Goal: Check status: Check status

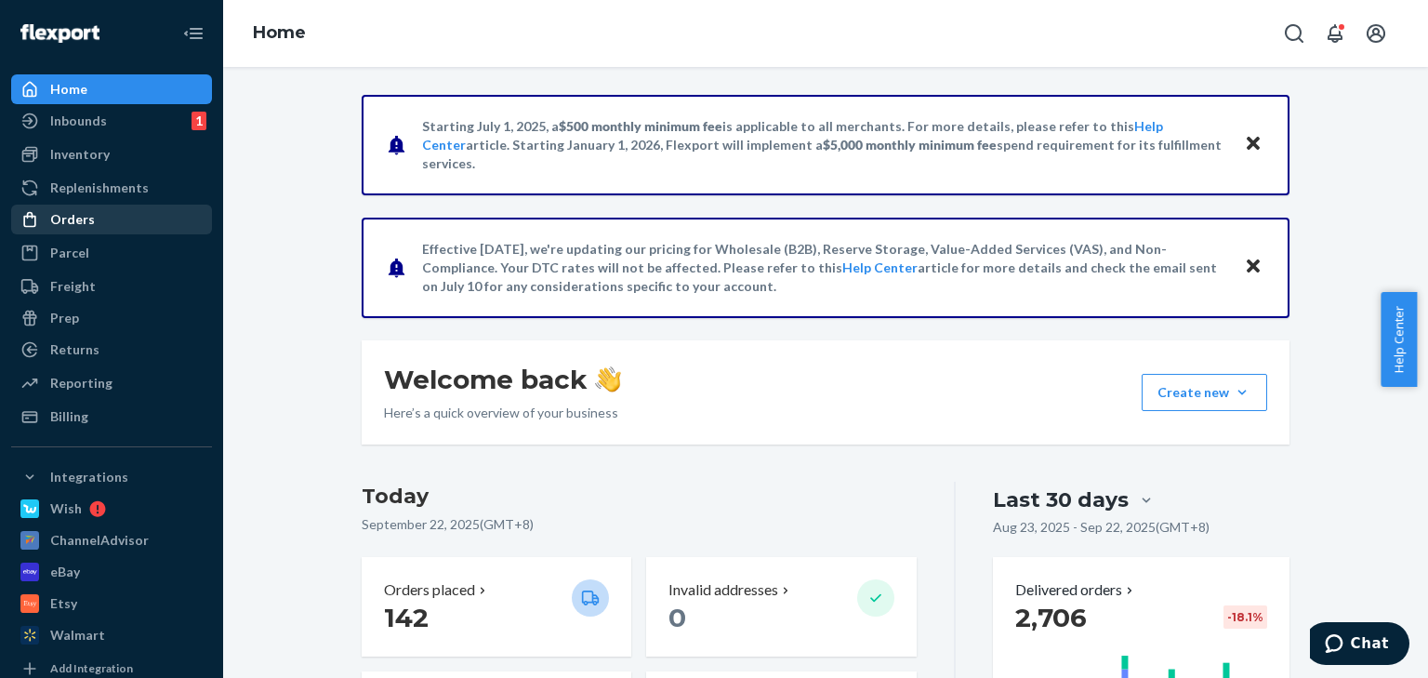
click at [86, 231] on div "Orders" at bounding box center [111, 219] width 197 height 26
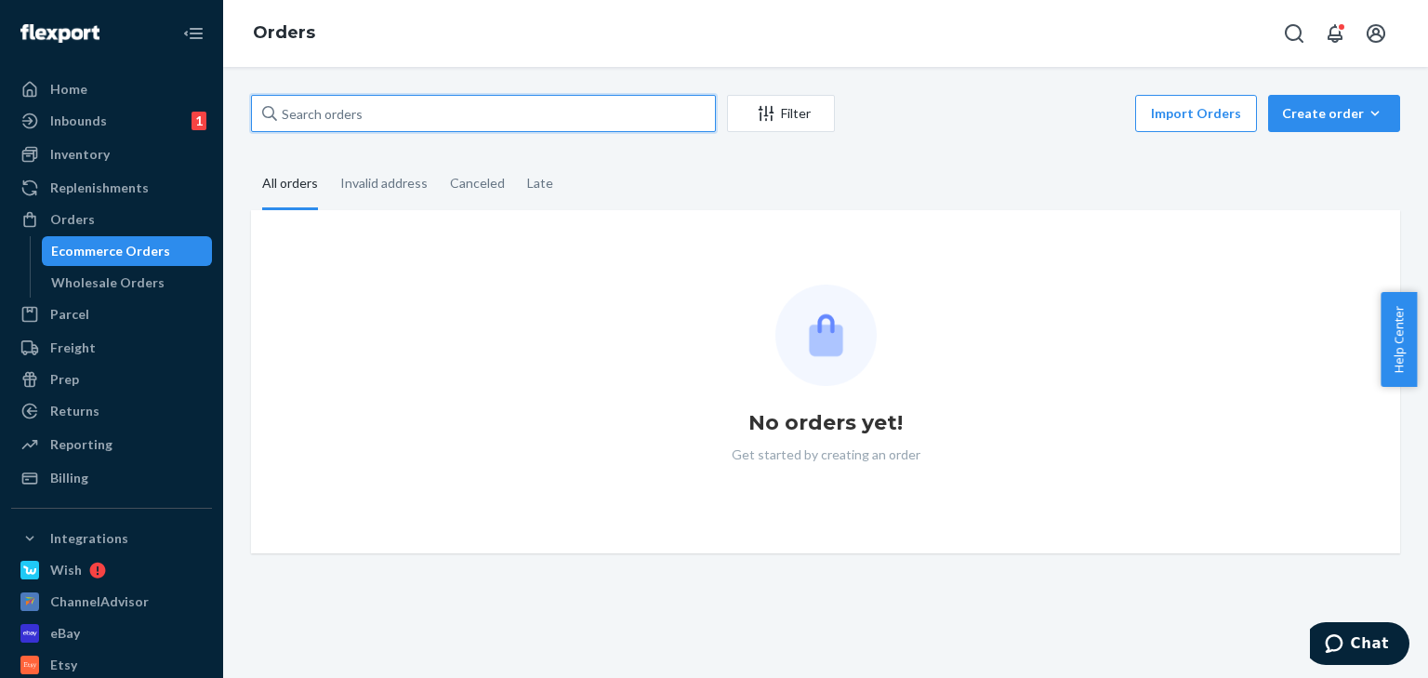
click at [345, 114] on input "text" at bounding box center [483, 113] width 465 height 37
paste input "129026479826717"
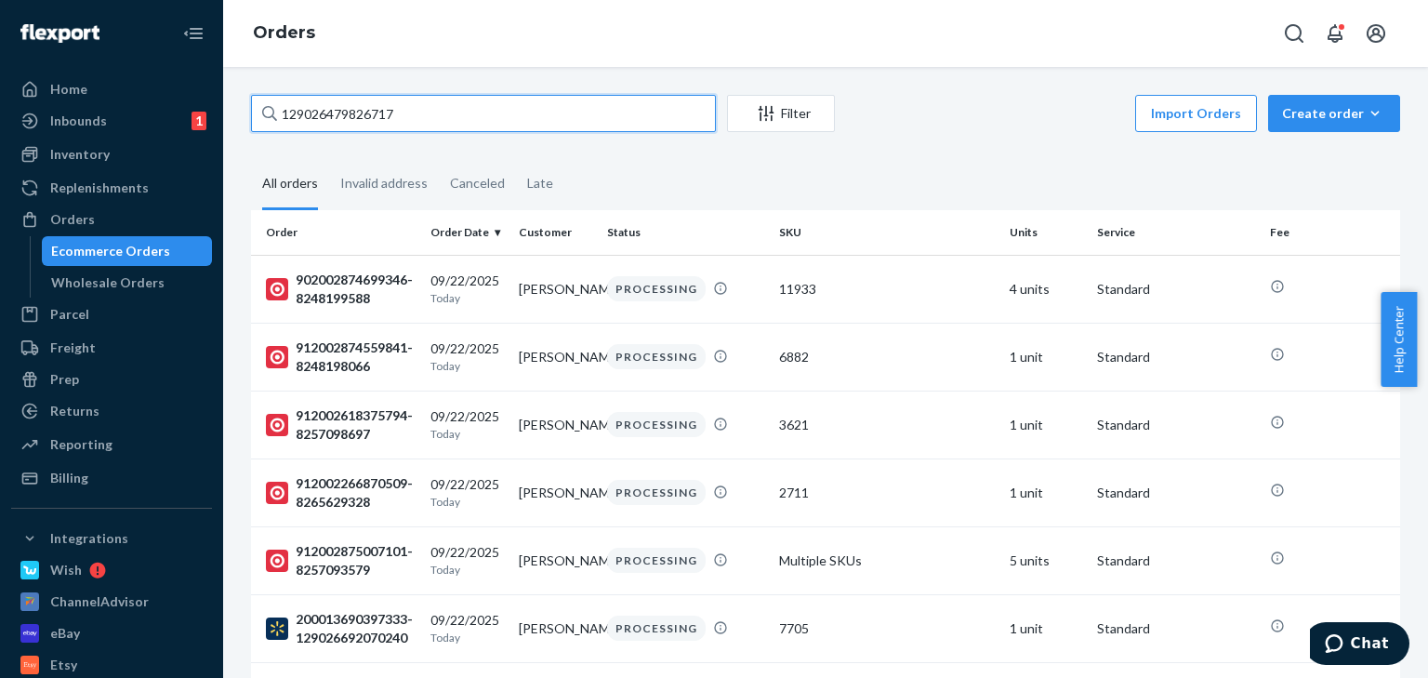
drag, startPoint x: 454, startPoint y: 120, endPoint x: 0, endPoint y: 37, distance: 461.2
click at [0, 45] on div "Home Inbounds 1 Shipping Plans Problems 1 Inventory Products Replenishments Ord…" at bounding box center [714, 339] width 1428 height 678
paste input "200013720866428"
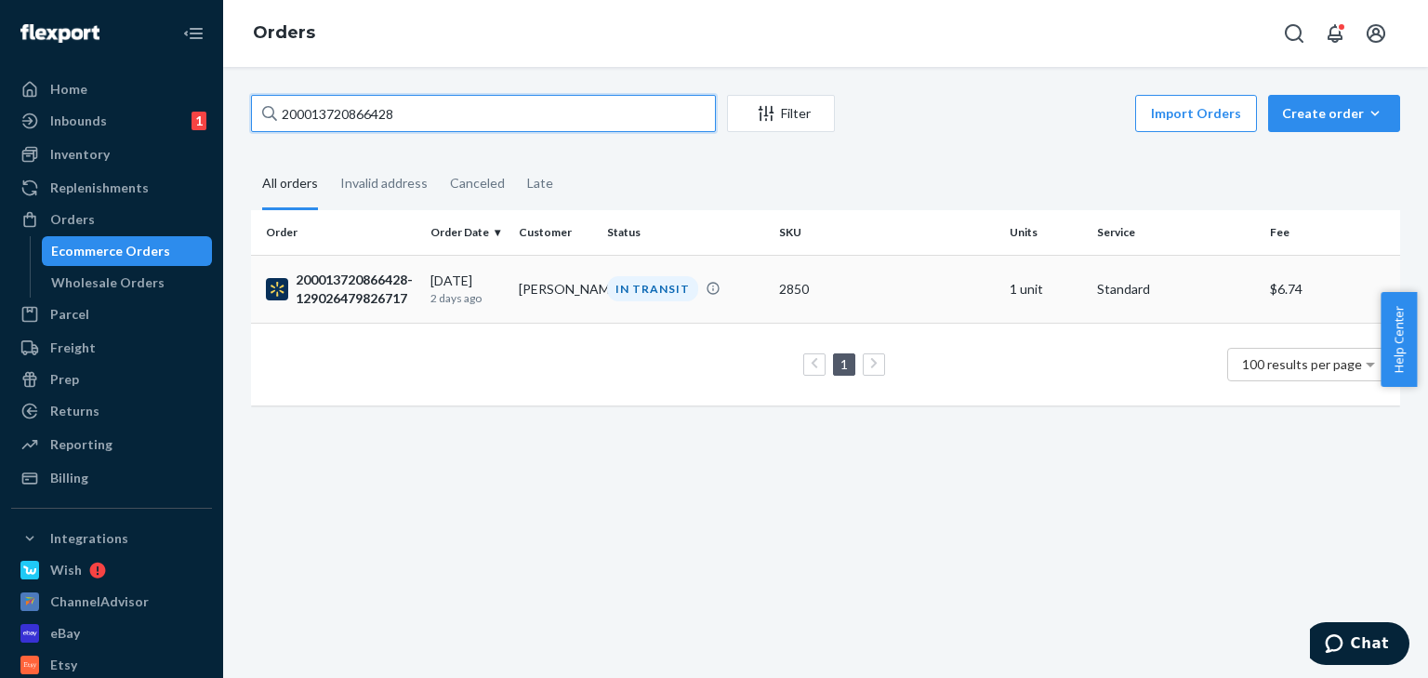
type input "200013720866428"
click at [378, 285] on div "200013720866428-129026479826717" at bounding box center [341, 289] width 150 height 37
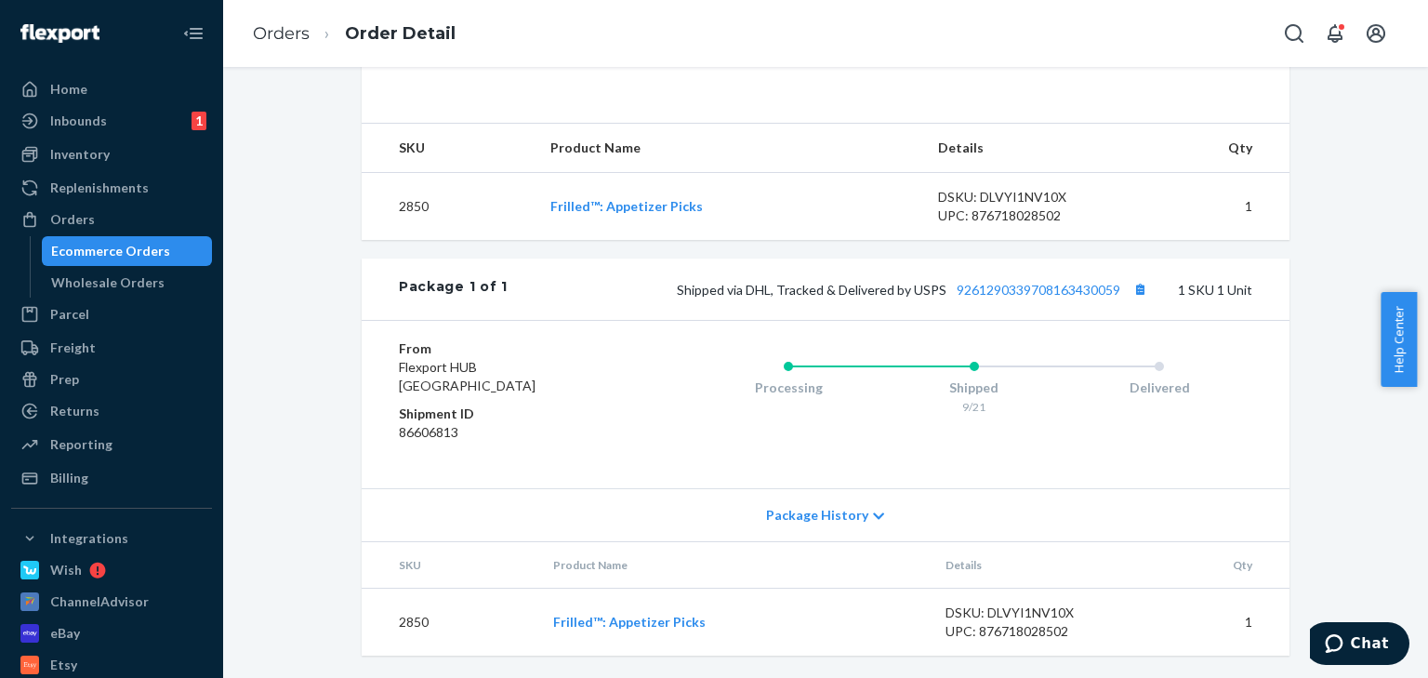
scroll to position [286, 0]
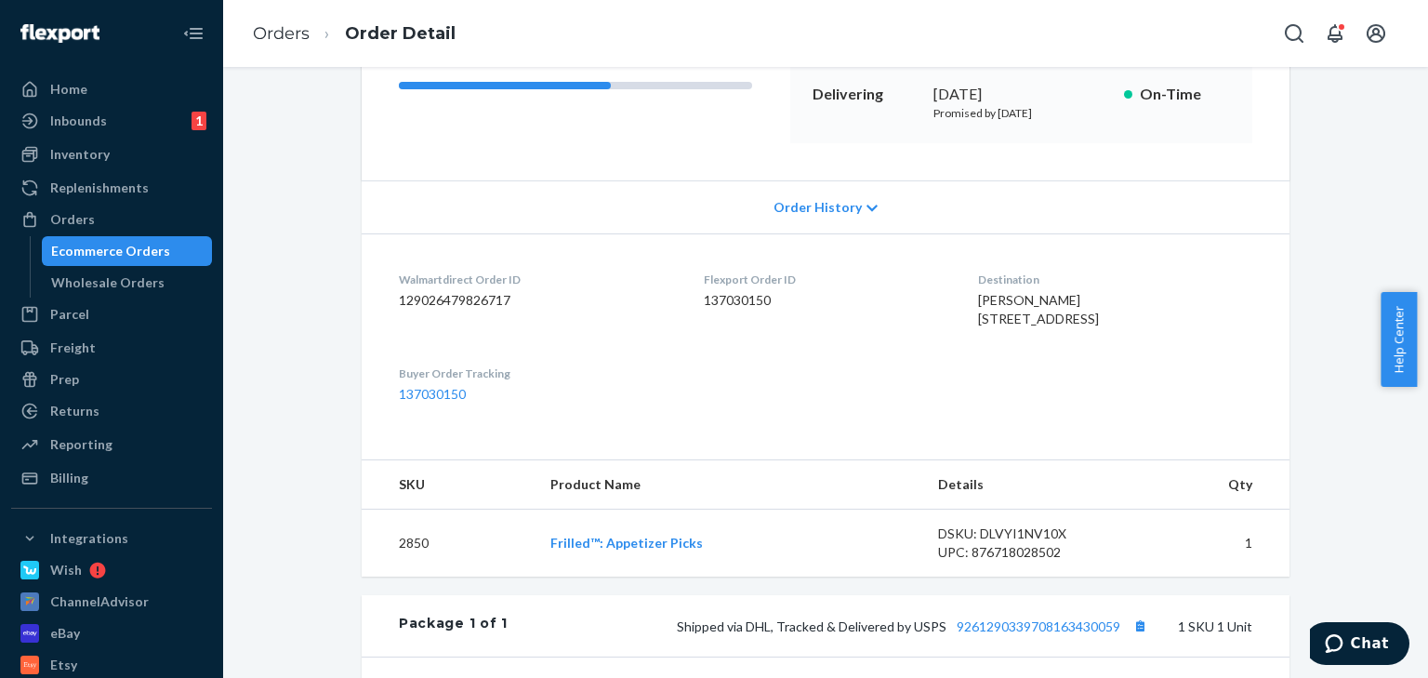
click at [867, 202] on icon at bounding box center [872, 208] width 11 height 13
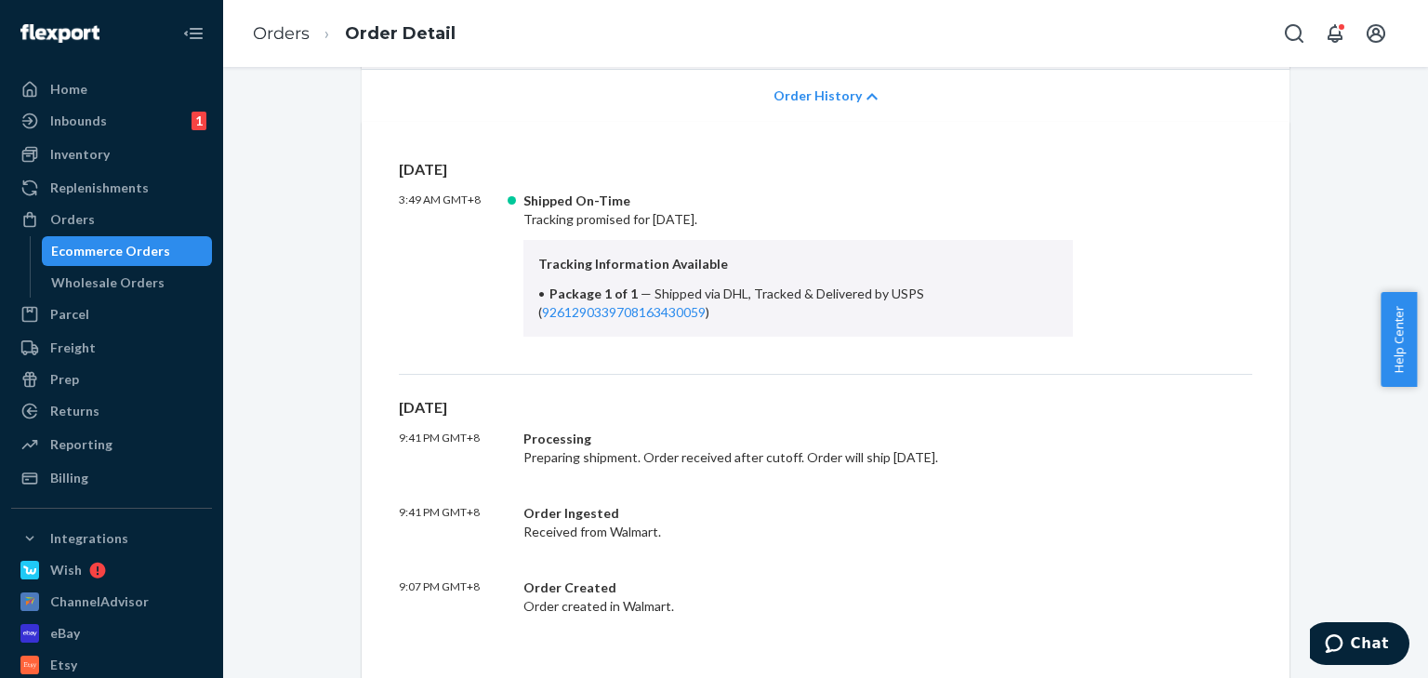
scroll to position [510, 0]
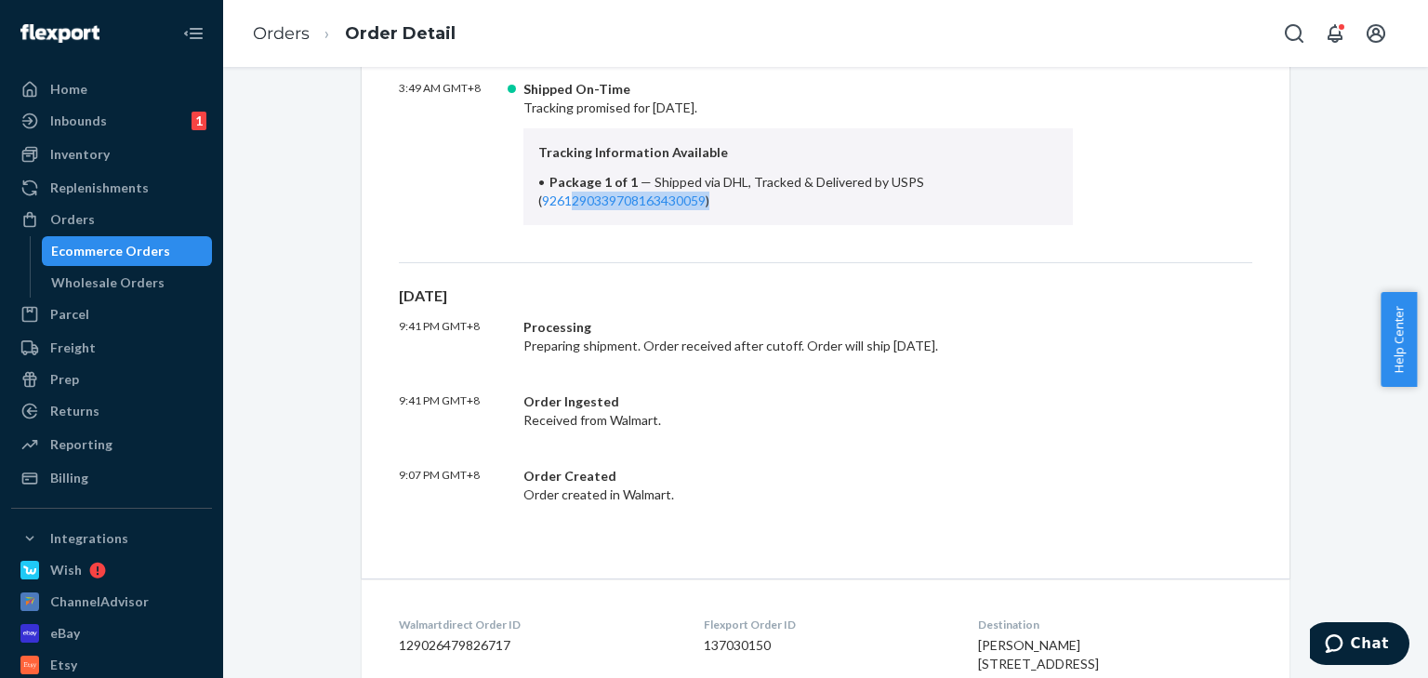
drag, startPoint x: 720, startPoint y: 201, endPoint x: 570, endPoint y: 207, distance: 149.8
click at [563, 205] on li "Package 1 of 1 — Shipped via DHL, Tracked & Delivered by USPS ( 926129033970816…" at bounding box center [798, 191] width 520 height 37
click at [685, 243] on div "Yesterday 3:49 AM GMT+8 Shipped On-Time Tracking promised for September 22, 202…" at bounding box center [826, 155] width 854 height 216
click at [716, 202] on li "Package 1 of 1 — Shipped via DHL, Tracked & Delivered by USPS ( 926129033970816…" at bounding box center [798, 191] width 520 height 37
drag, startPoint x: 703, startPoint y: 199, endPoint x: 536, endPoint y: 207, distance: 167.6
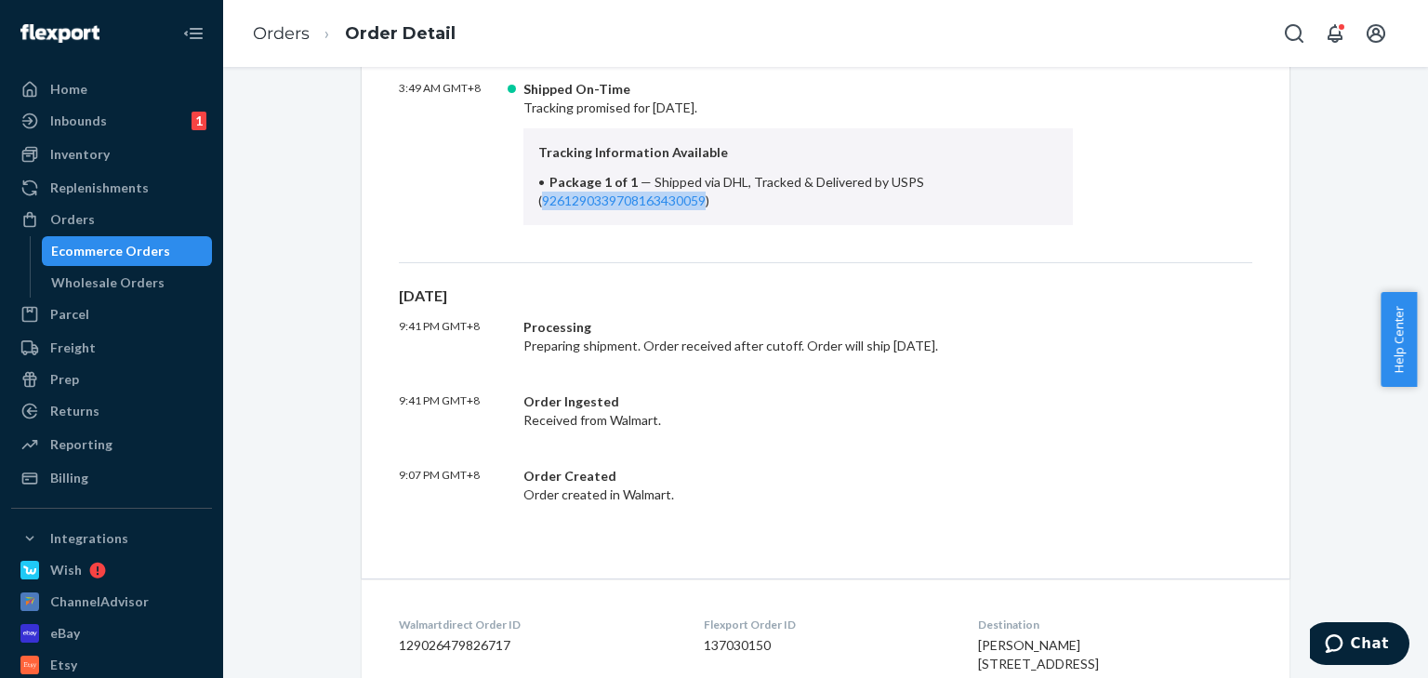
click at [538, 207] on li "Package 1 of 1 — Shipped via DHL, Tracked & Delivered by USPS ( 926129033970816…" at bounding box center [798, 191] width 520 height 37
copy link "9261290339708163430059"
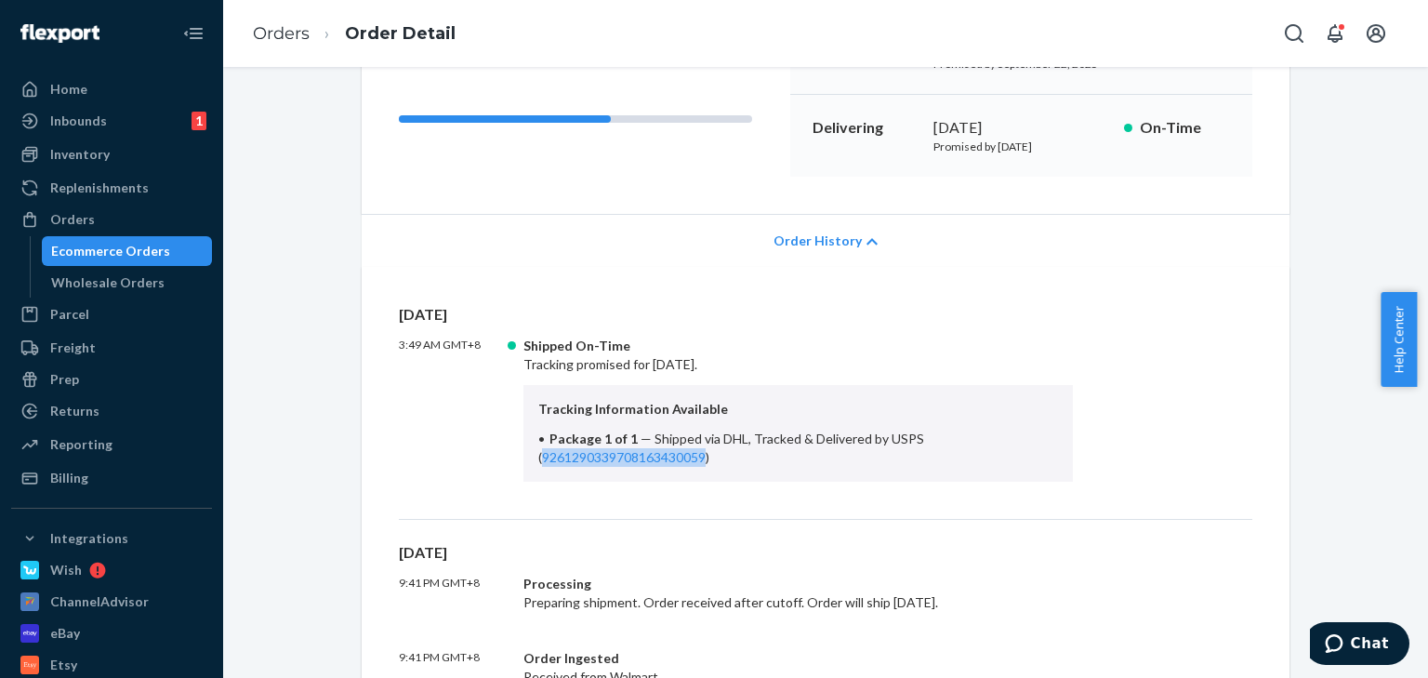
scroll to position [63, 0]
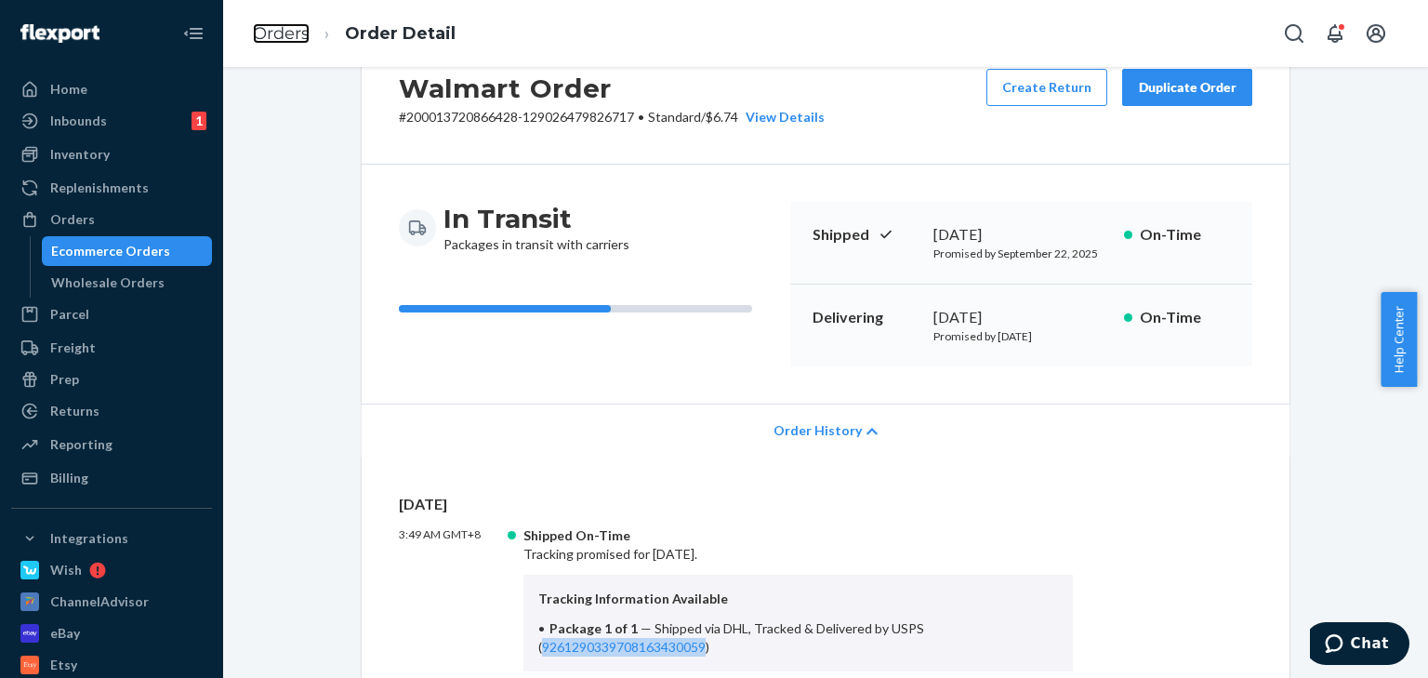
click at [259, 39] on link "Orders" at bounding box center [281, 33] width 57 height 20
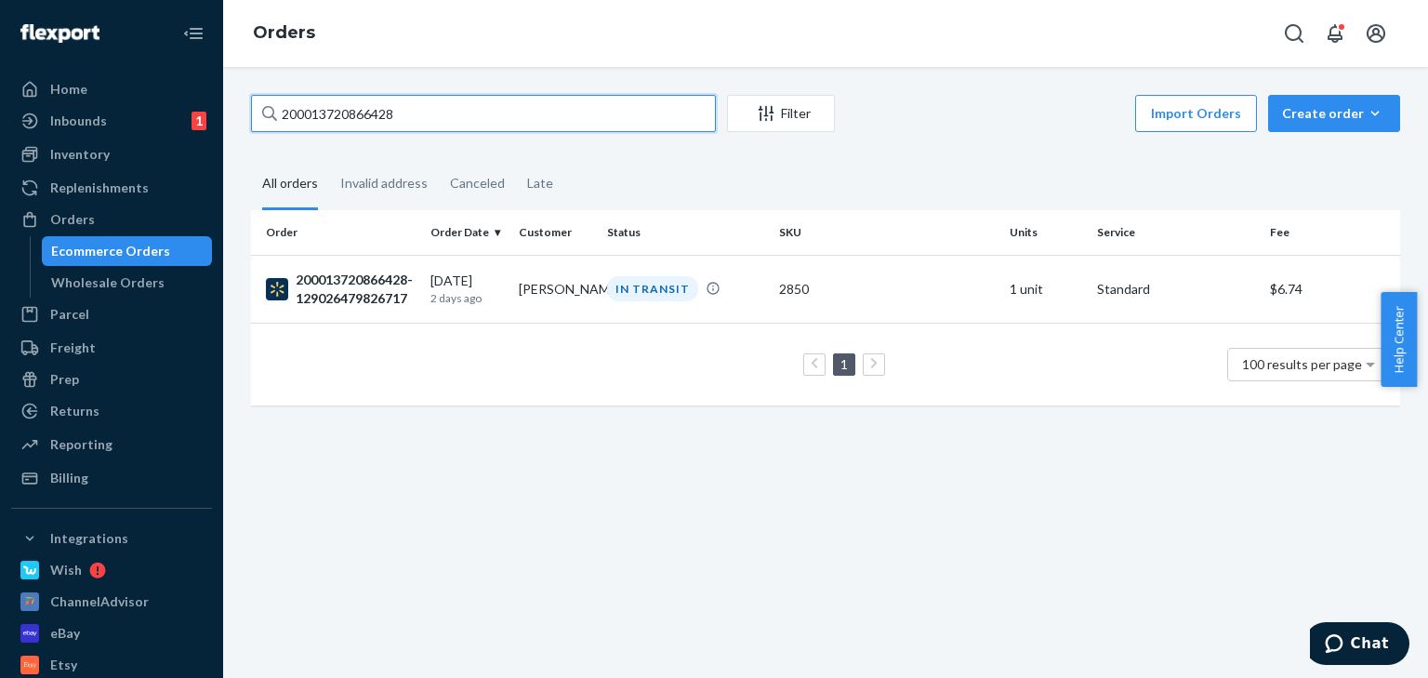
drag, startPoint x: 417, startPoint y: 116, endPoint x: 0, endPoint y: 0, distance: 432.5
click at [6, 63] on div "Home Inbounds 1 Shipping Plans Problems 1 Inventory Products Replenishments Ord…" at bounding box center [714, 339] width 1428 height 678
paste input "129026686959389"
type input "129026686959389"
